Goal: Subscribe to service/newsletter

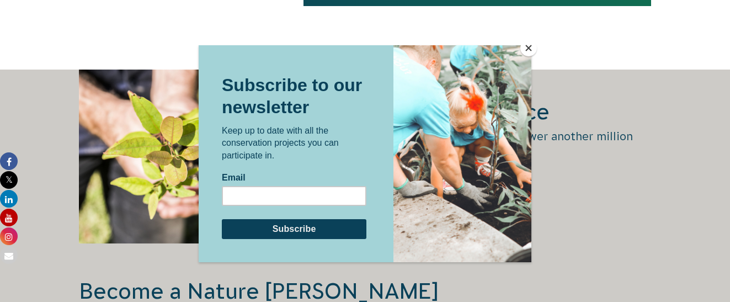
scroll to position [1655, 0]
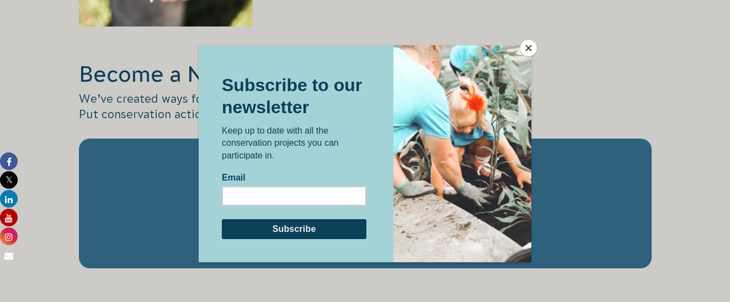
click at [523, 47] on button "Close" at bounding box center [528, 48] width 17 height 17
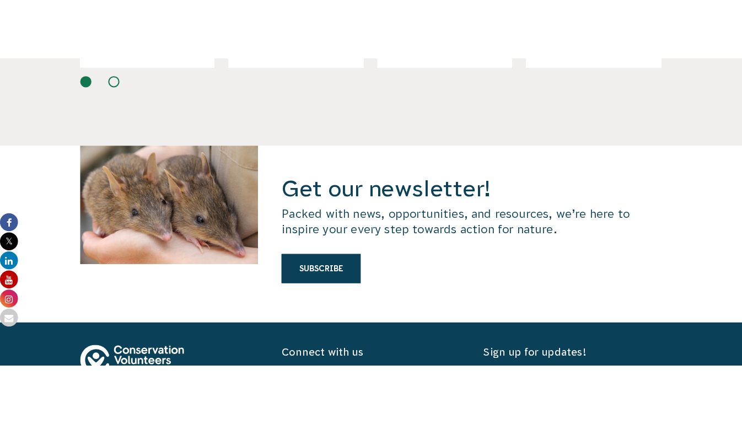
scroll to position [0, 0]
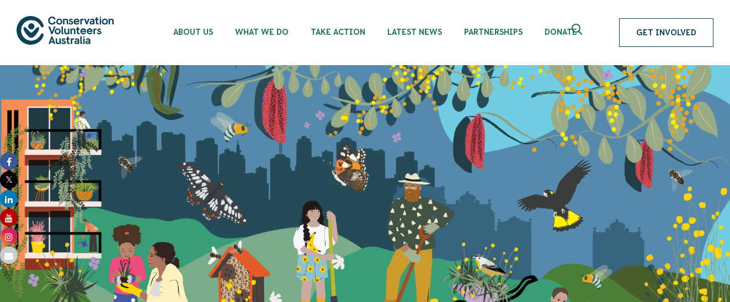
click at [683, 27] on link "Get Involved" at bounding box center [666, 32] width 94 height 29
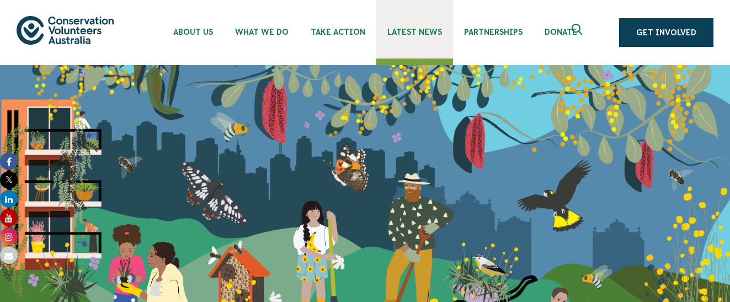
click at [416, 33] on span "Latest News" at bounding box center [414, 32] width 55 height 9
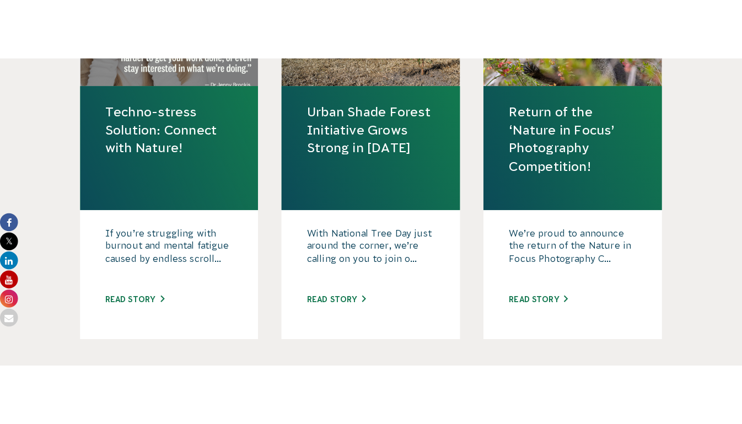
scroll to position [1324, 0]
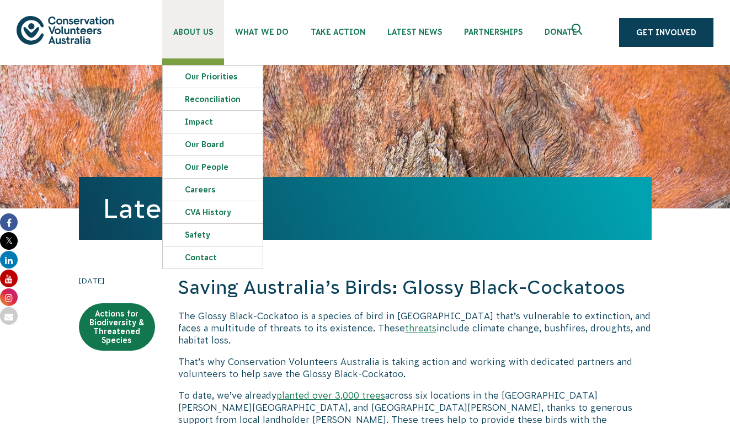
click at [186, 34] on span "About Us" at bounding box center [193, 32] width 40 height 9
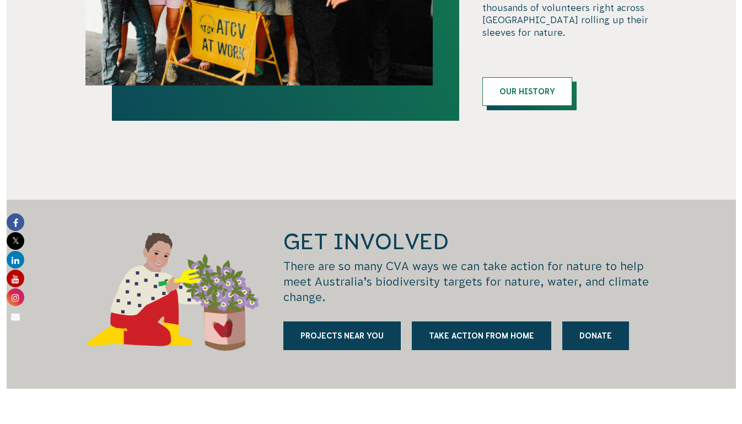
scroll to position [1324, 0]
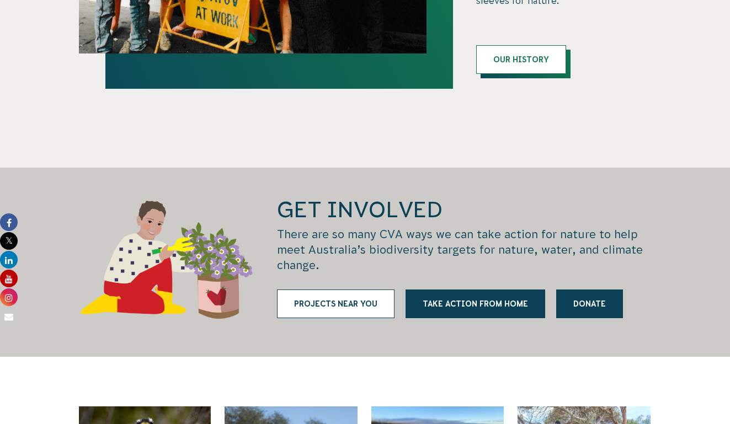
click at [334, 290] on link "Projects near you" at bounding box center [335, 304] width 117 height 29
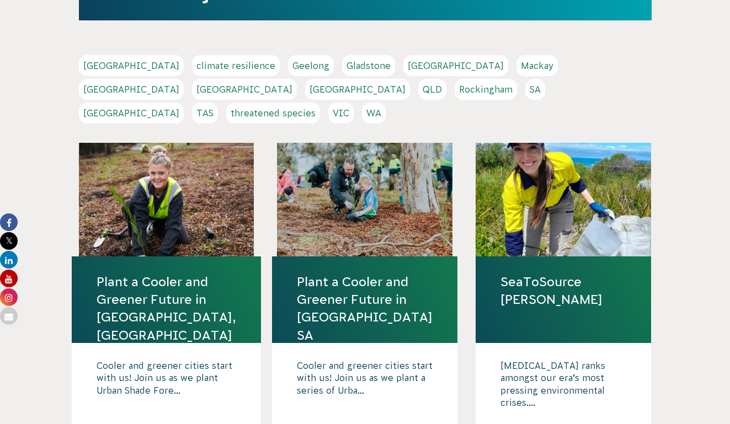
scroll to position [165, 0]
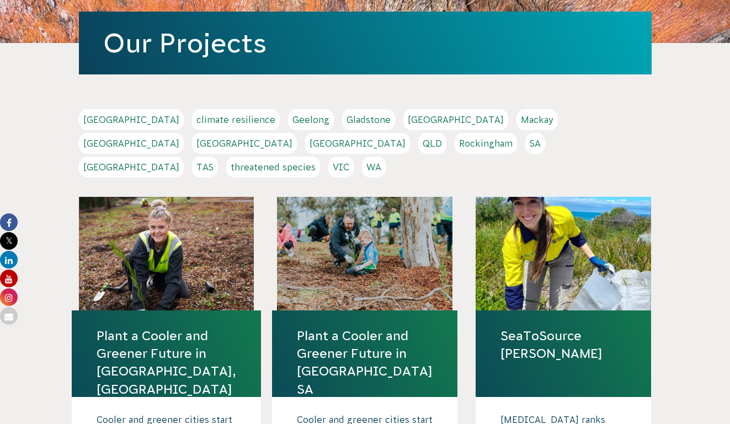
click at [354, 157] on link "VIC" at bounding box center [340, 167] width 25 height 21
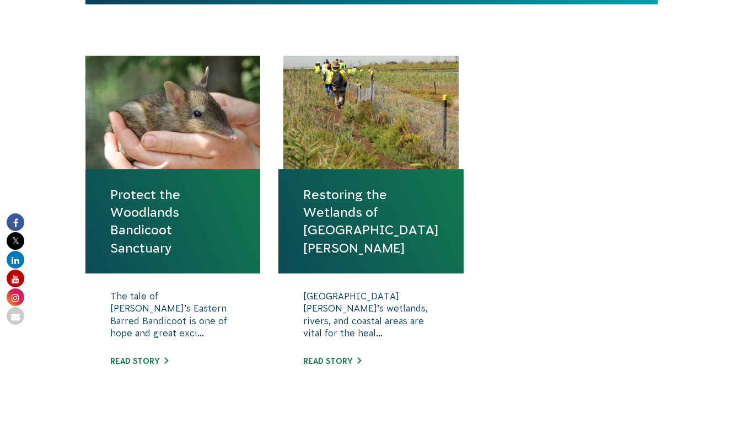
scroll to position [386, 0]
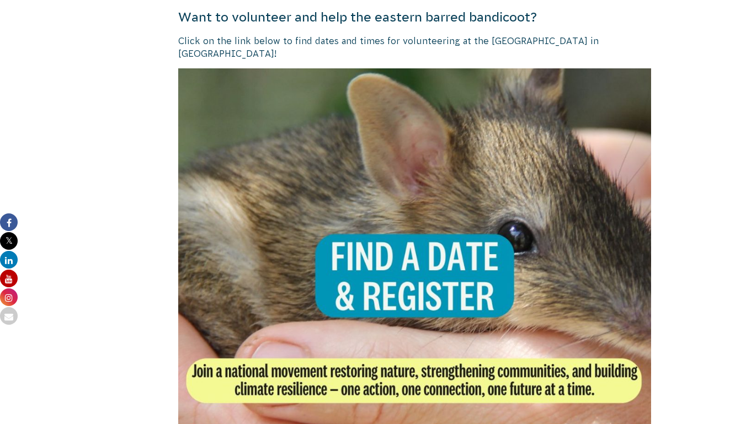
scroll to position [2151, 0]
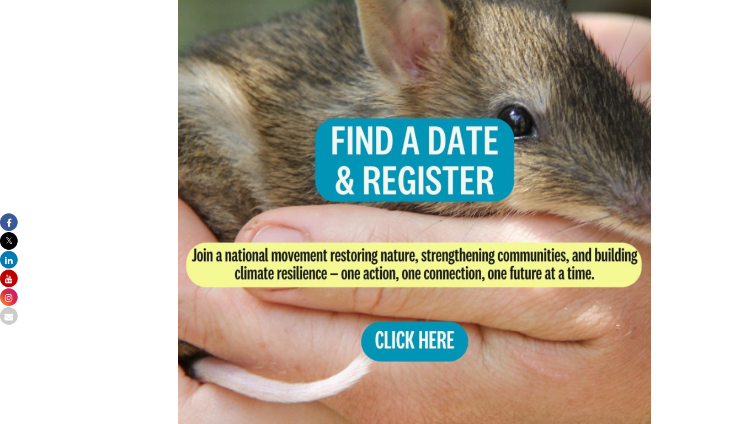
click at [392, 330] on img at bounding box center [414, 189] width 473 height 473
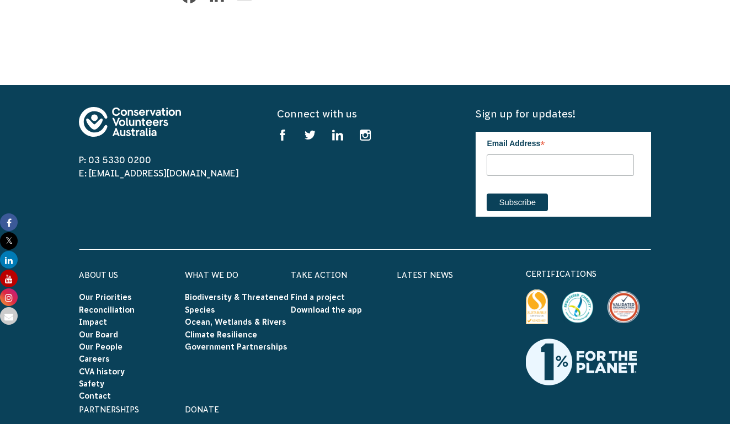
scroll to position [3228, 0]
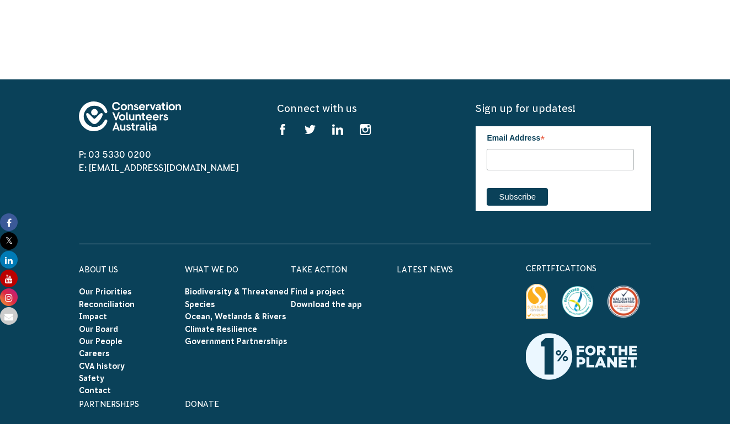
click at [569, 132] on label "Email Address *" at bounding box center [559, 136] width 147 height 21
click at [569, 149] on input "Email Address *" at bounding box center [559, 160] width 147 height 22
type input "potter.emilyrose@gmail.com"
click at [521, 188] on input "Subscribe" at bounding box center [516, 197] width 61 height 18
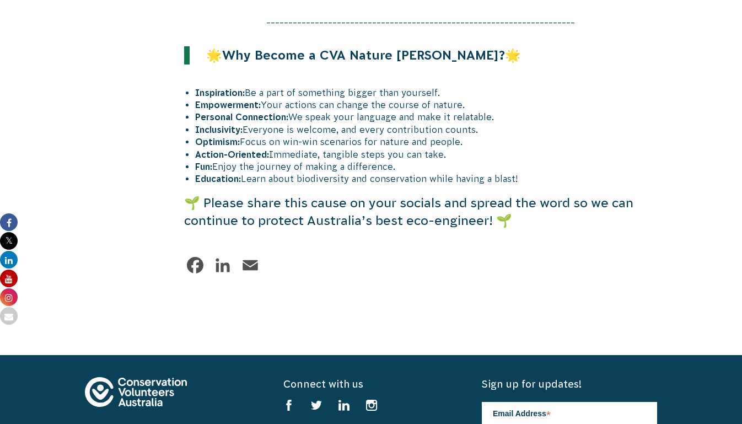
scroll to position [0, 0]
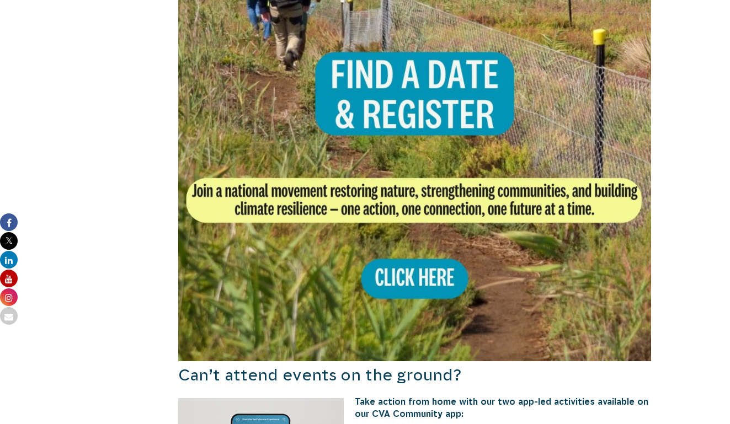
scroll to position [993, 0]
